Goal: Navigation & Orientation: Find specific page/section

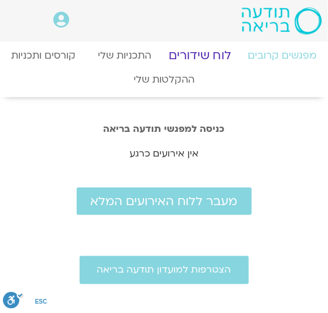
click at [215, 50] on link "לוח שידורים" at bounding box center [200, 55] width 90 height 29
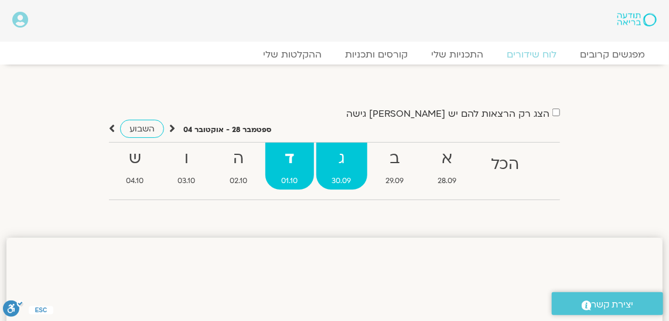
click at [328, 159] on strong "ג" at bounding box center [342, 158] width 51 height 26
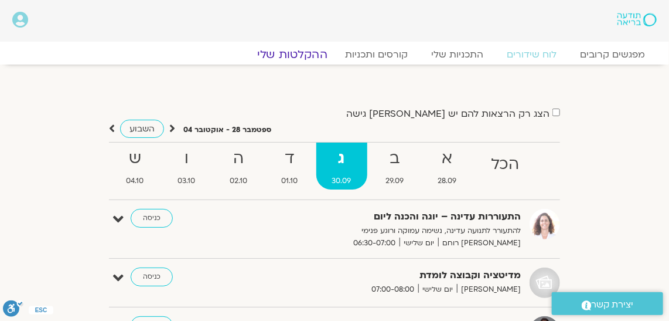
click at [307, 54] on link "ההקלטות שלי" at bounding box center [292, 54] width 98 height 14
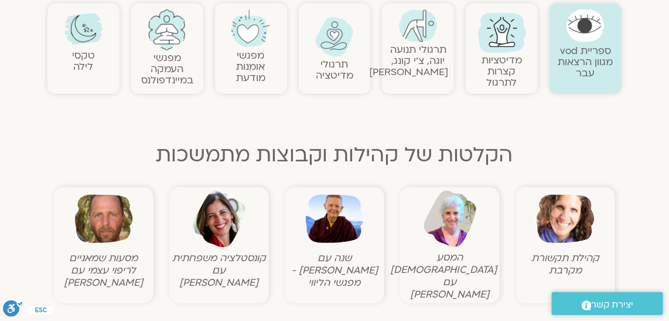
scroll to position [213, 0]
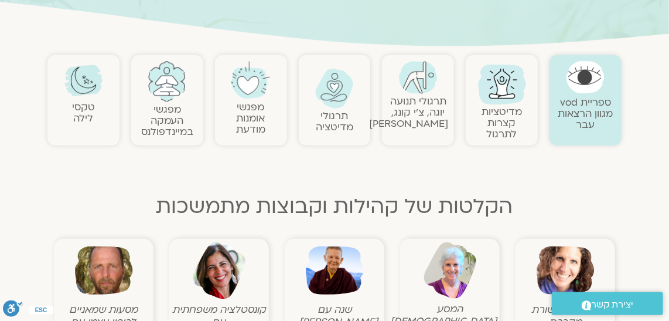
click at [571, 100] on link "ספריית vod מגוון הרצאות עבר" at bounding box center [586, 114] width 55 height 36
click at [161, 99] on img at bounding box center [167, 81] width 39 height 41
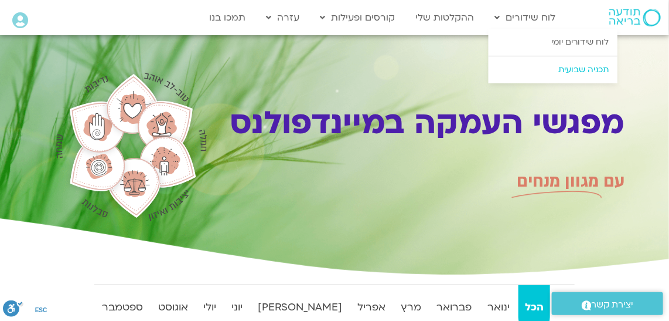
click at [581, 66] on link "תכניה שבועית" at bounding box center [553, 69] width 129 height 27
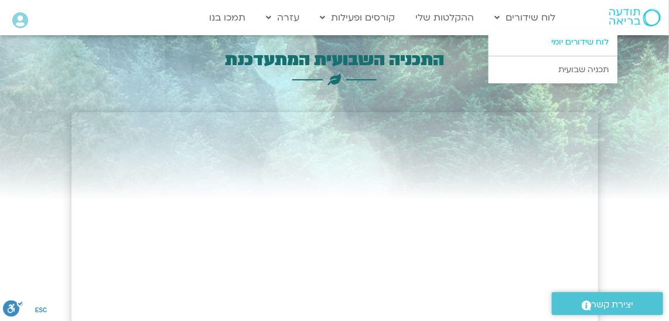
click at [565, 39] on link "לוח שידורים יומי" at bounding box center [553, 42] width 129 height 27
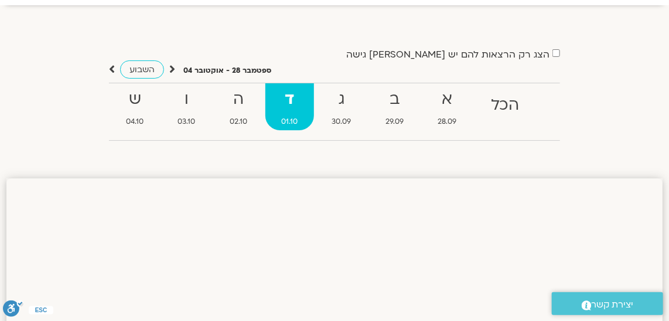
scroll to position [53, 0]
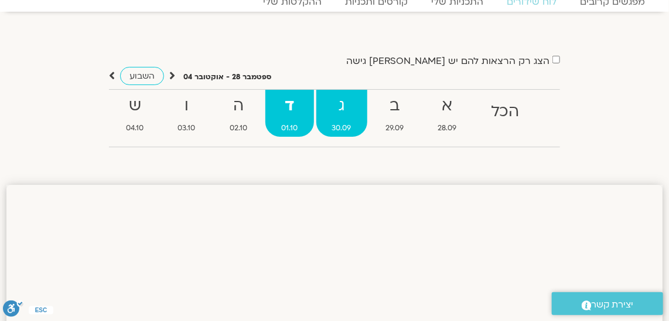
click at [340, 114] on strong "ג" at bounding box center [342, 106] width 51 height 26
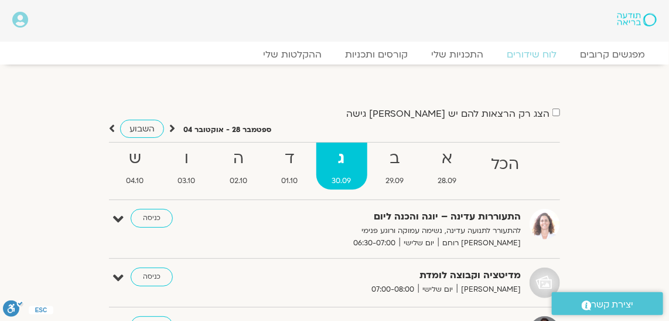
scroll to position [0, 0]
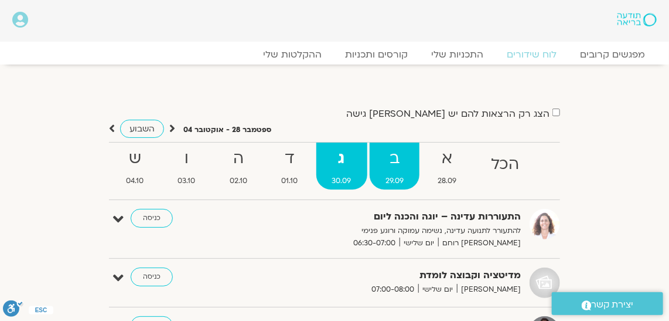
click at [397, 156] on strong "ב" at bounding box center [395, 158] width 50 height 26
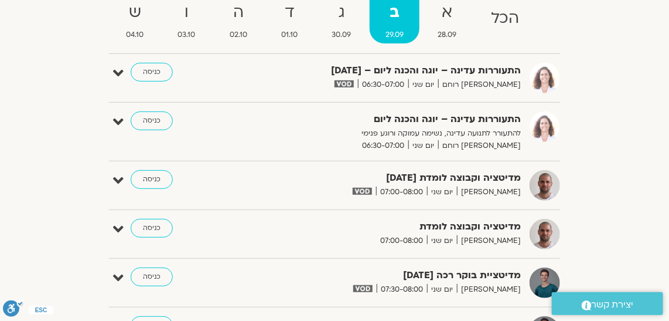
scroll to position [106, 0]
